Goal: Find contact information: Find contact information

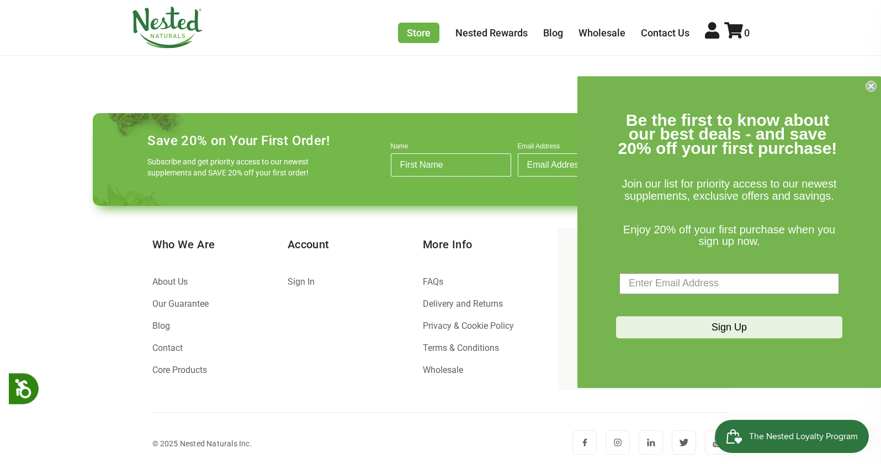
scroll to position [0, 194]
click at [872, 83] on circle "Close dialog" at bounding box center [871, 86] width 10 height 10
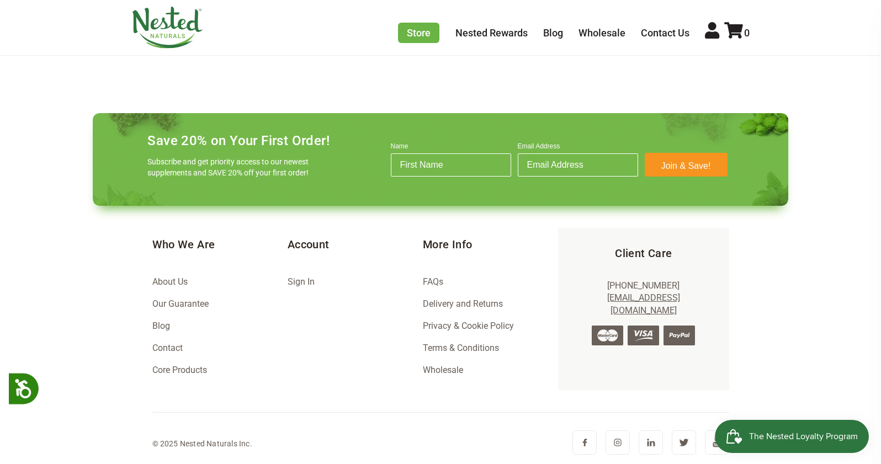
click at [173, 280] on link "About Us" at bounding box center [169, 282] width 35 height 10
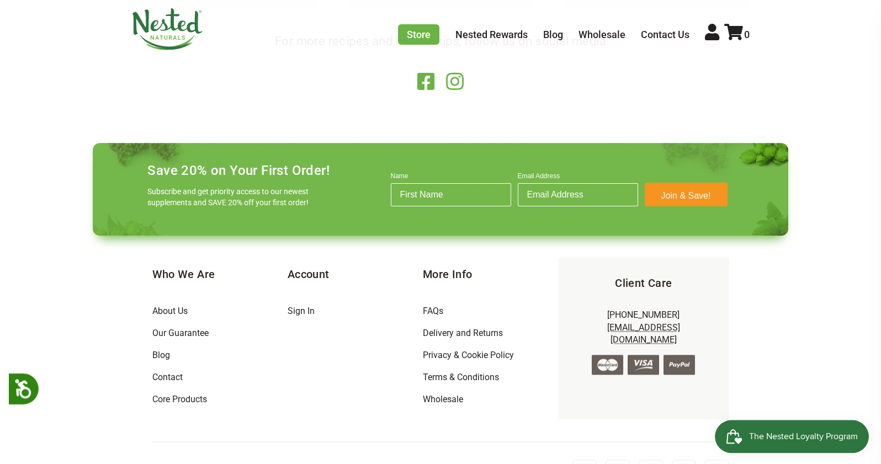
scroll to position [2173, 0]
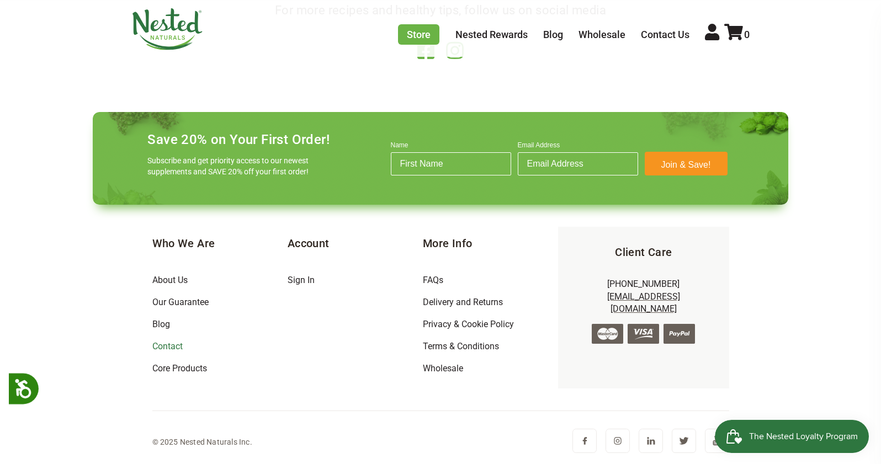
click at [162, 346] on link "Contact" at bounding box center [167, 346] width 30 height 10
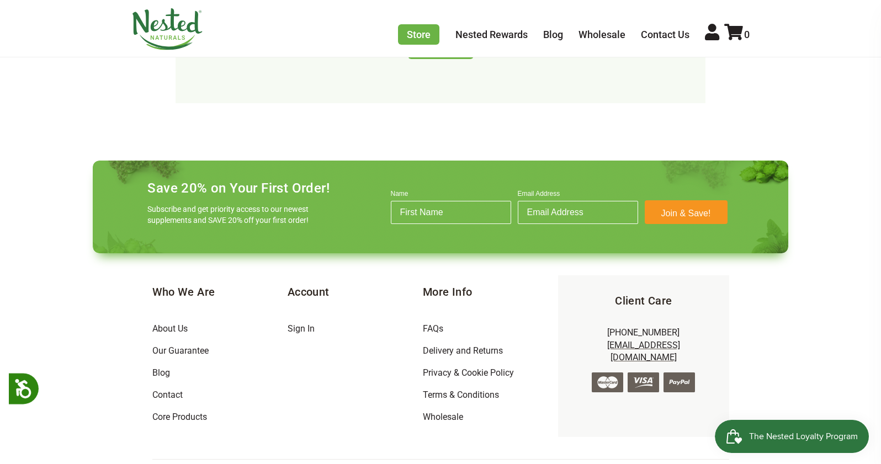
scroll to position [744, 0]
